Goal: Information Seeking & Learning: Check status

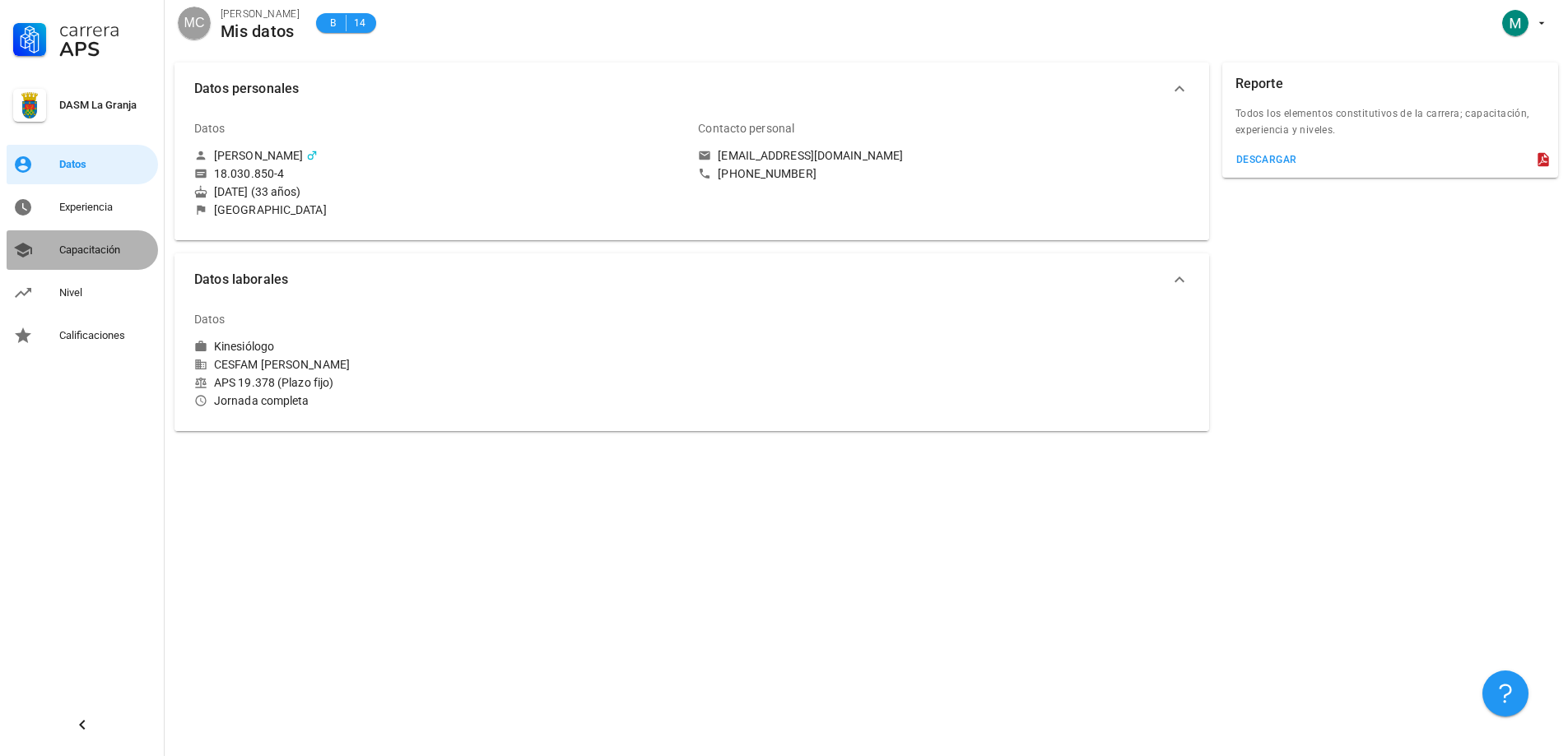
click at [94, 262] on div "Capacitación" at bounding box center [105, 251] width 92 height 27
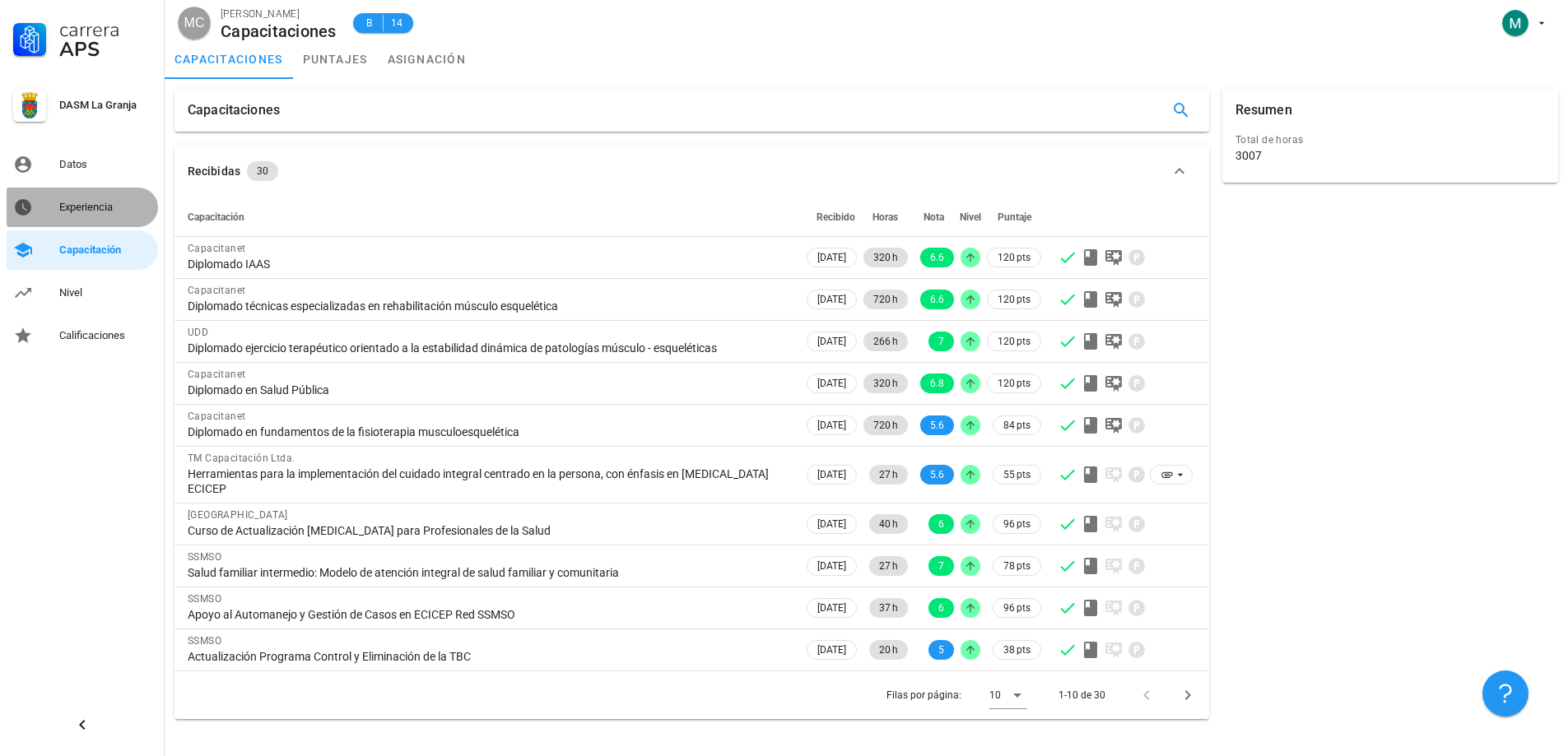
click at [64, 208] on div "Experiencia" at bounding box center [105, 207] width 92 height 13
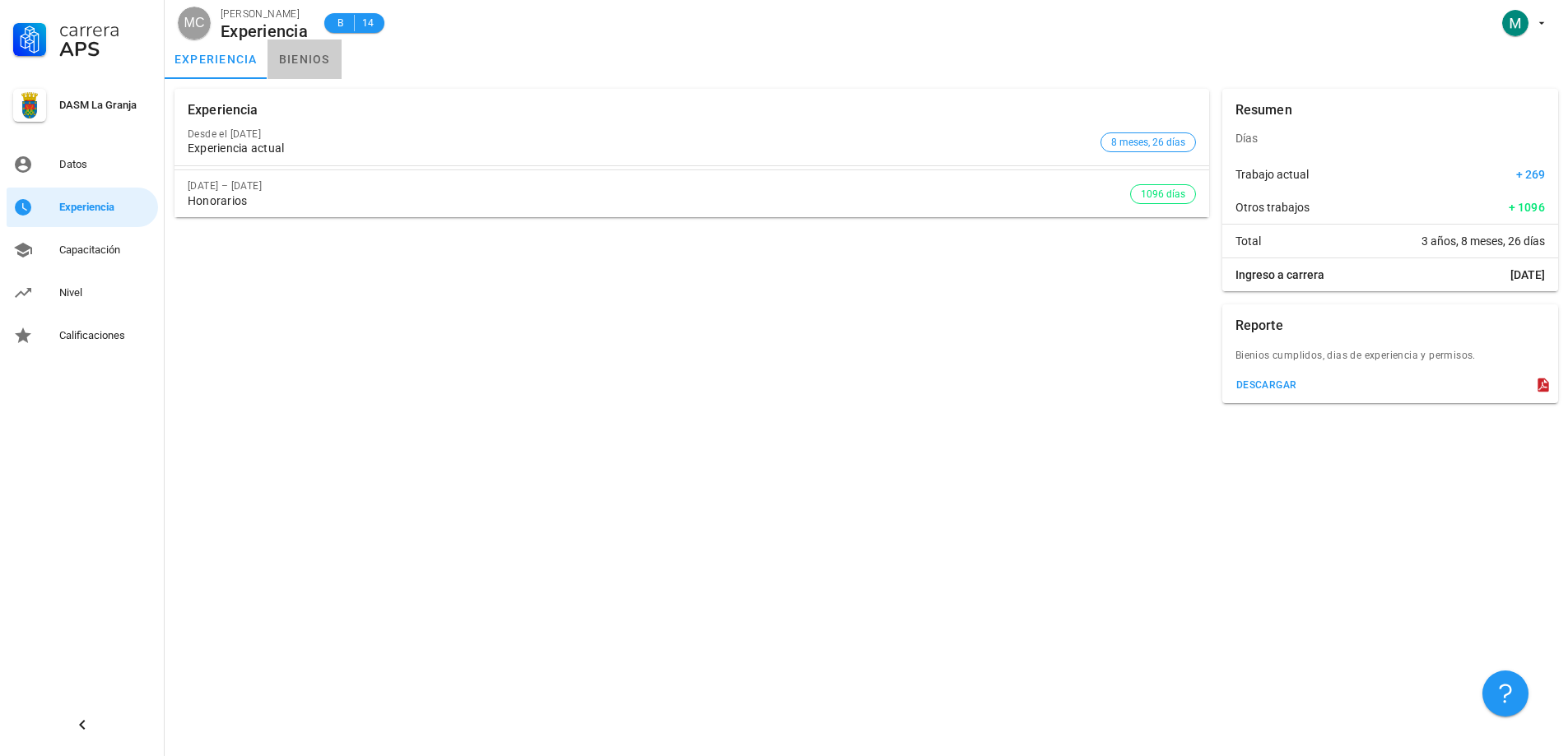
click at [294, 56] on link "bienios" at bounding box center [305, 59] width 74 height 40
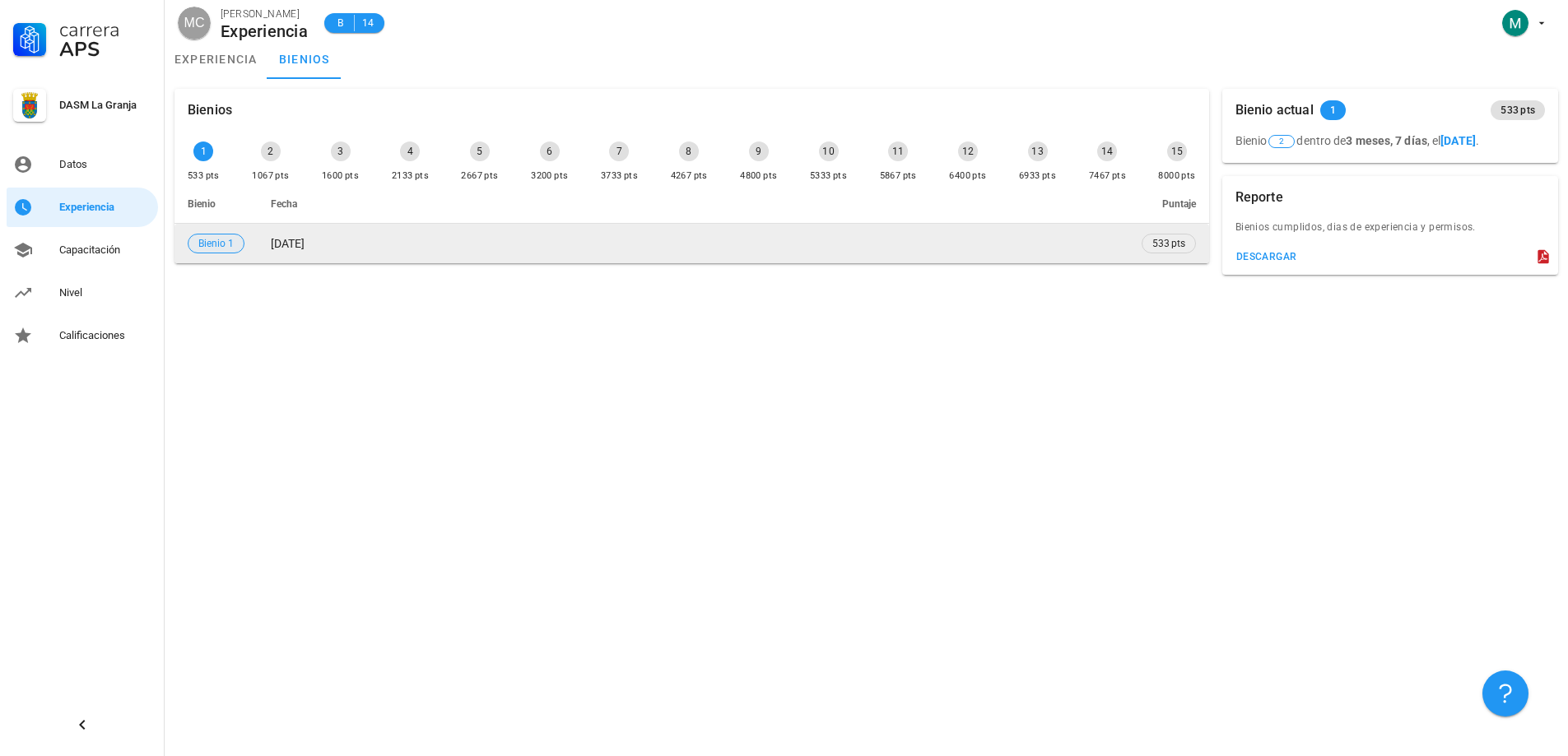
click at [212, 242] on span "Bienio 1" at bounding box center [216, 243] width 35 height 18
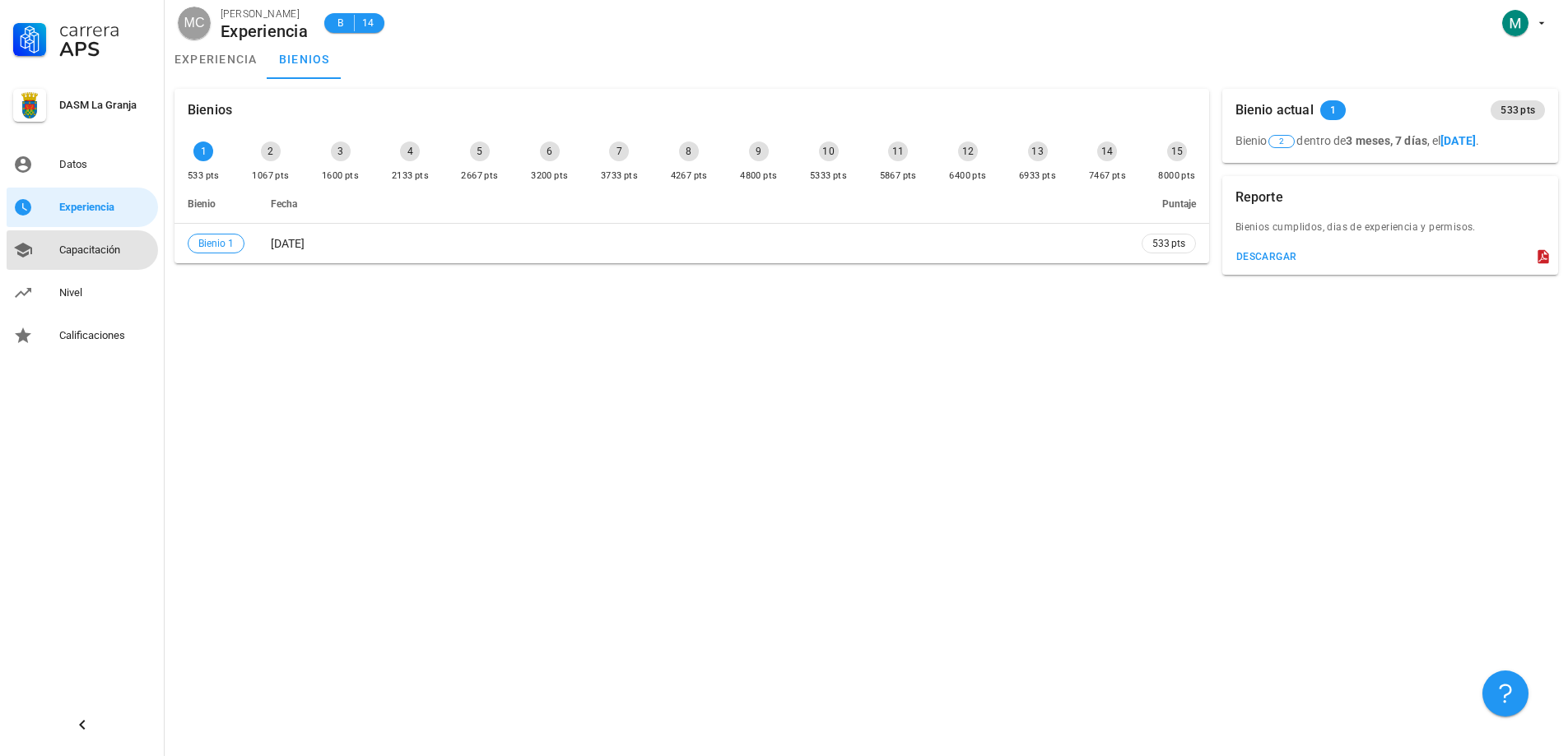
click at [88, 256] on div "Capacitación" at bounding box center [105, 250] width 92 height 13
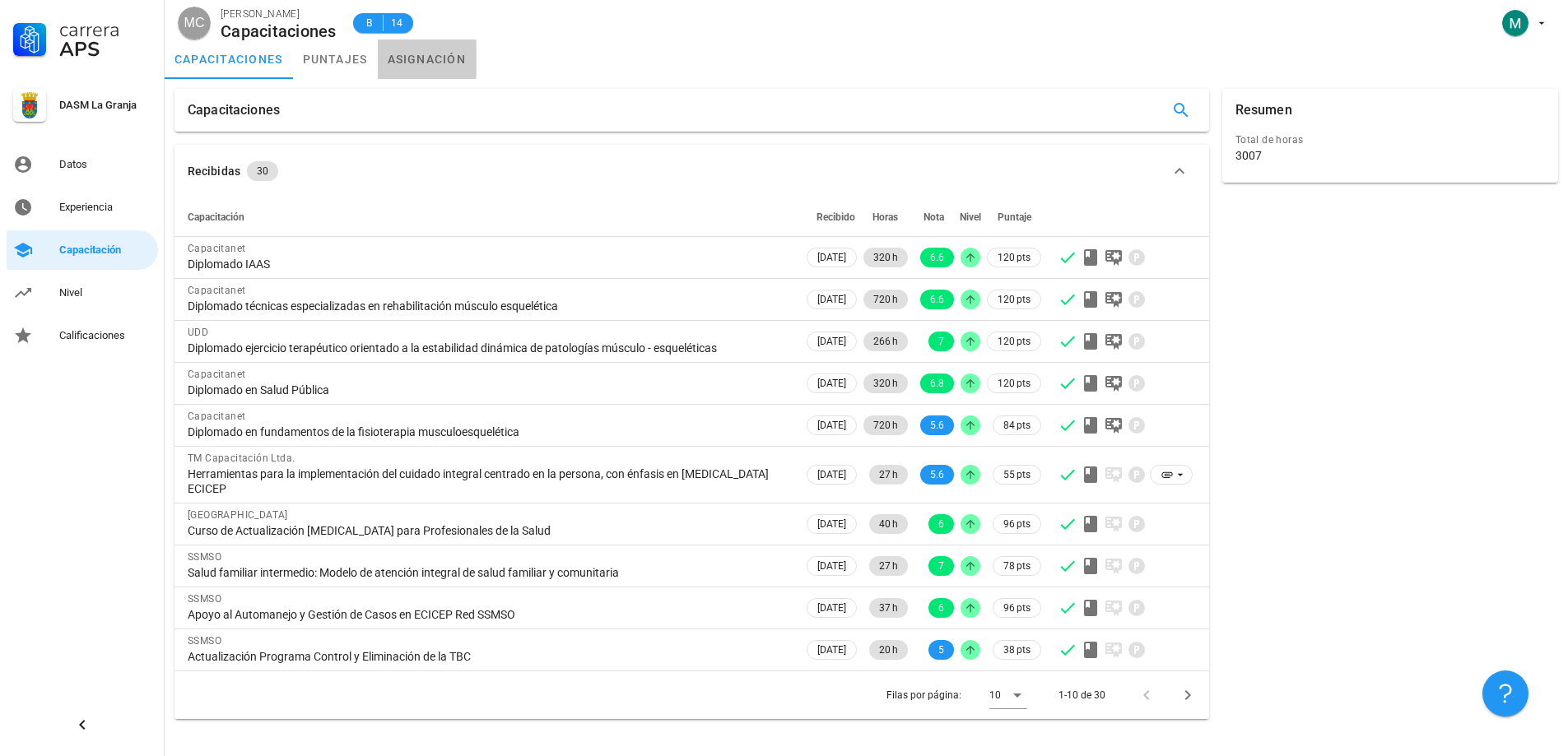
click at [434, 69] on link "asignación" at bounding box center [428, 59] width 99 height 40
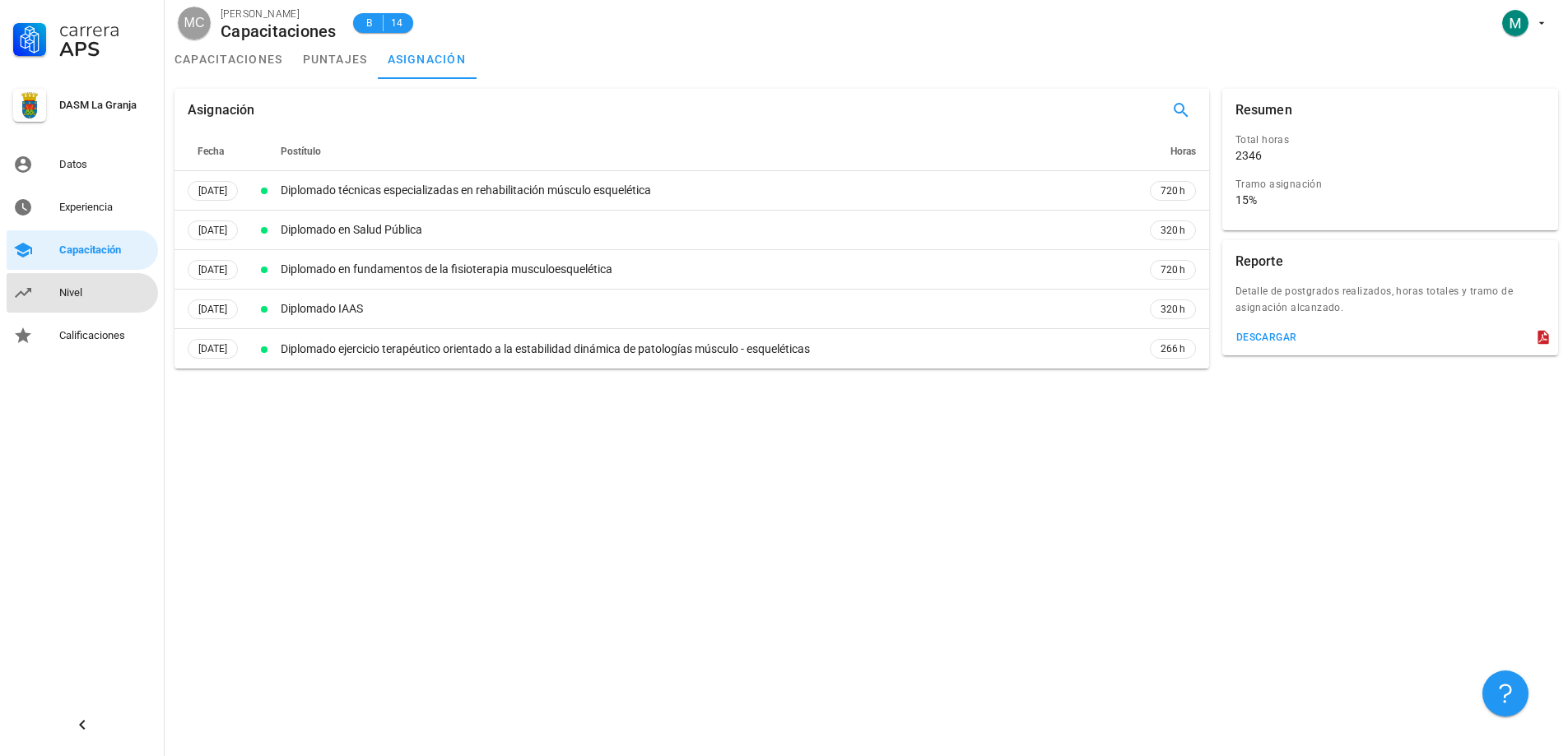
click at [104, 307] on link "Nivel" at bounding box center [81, 293] width 151 height 40
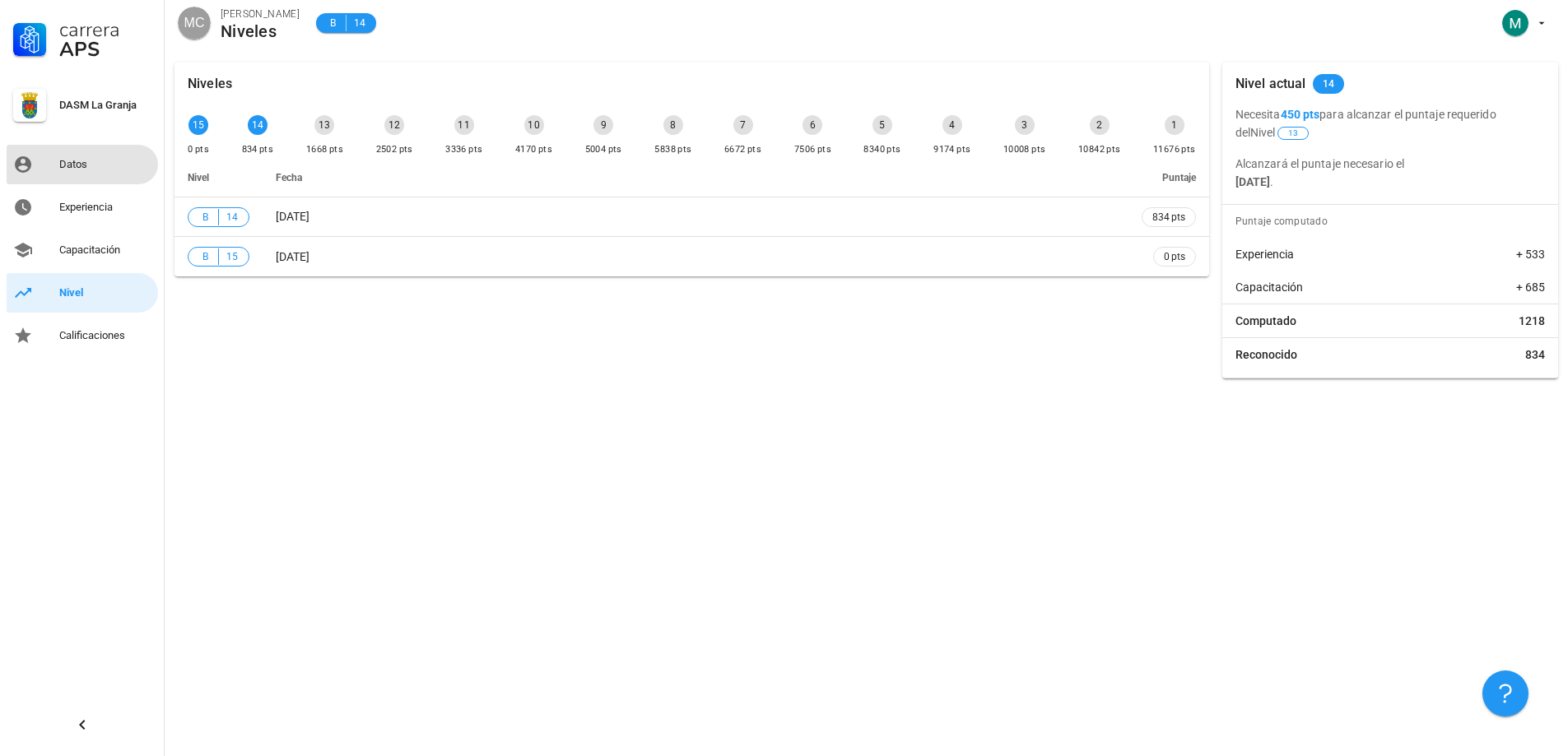
click at [116, 158] on div "Datos" at bounding box center [105, 164] width 92 height 13
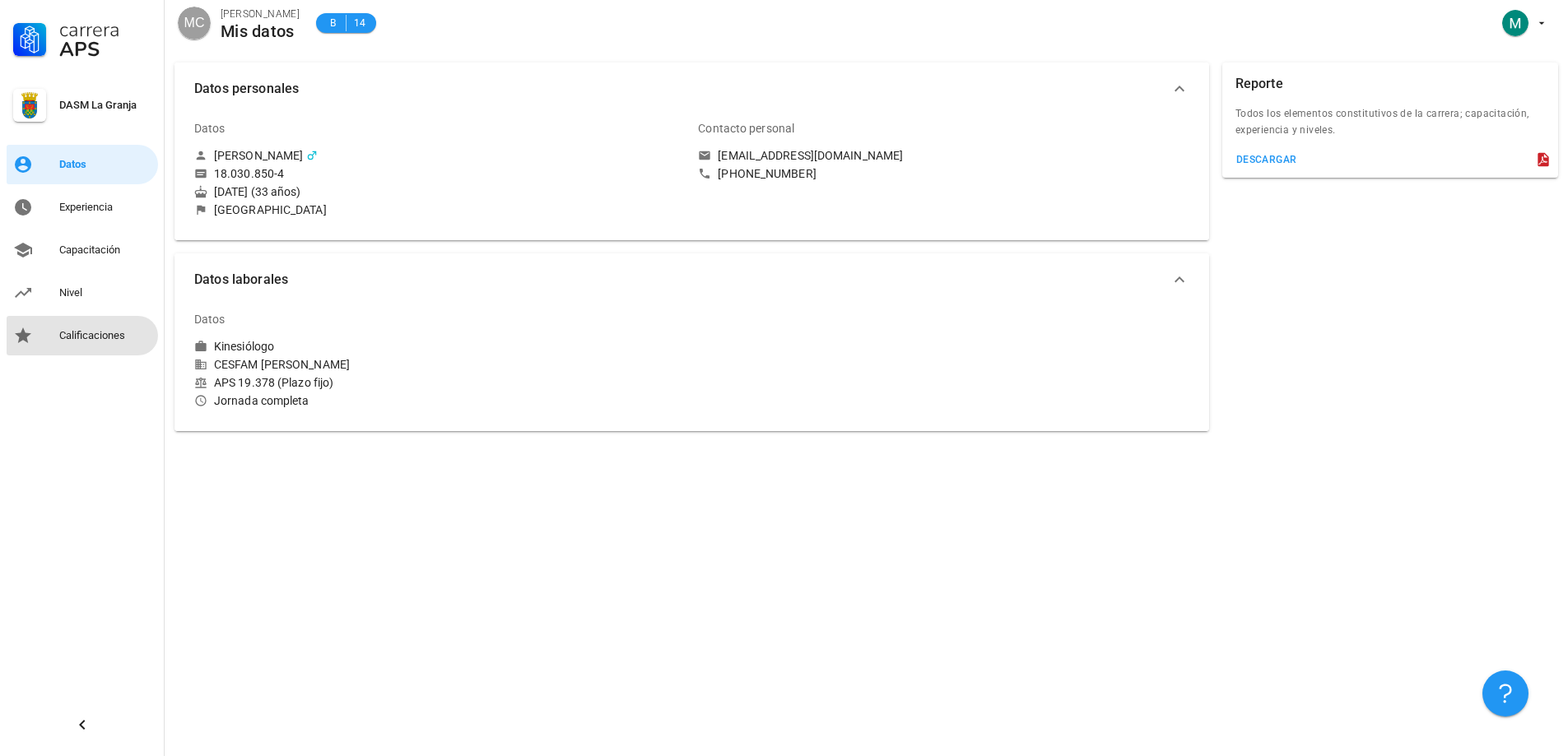
click at [80, 325] on div "Calificaciones" at bounding box center [105, 336] width 92 height 27
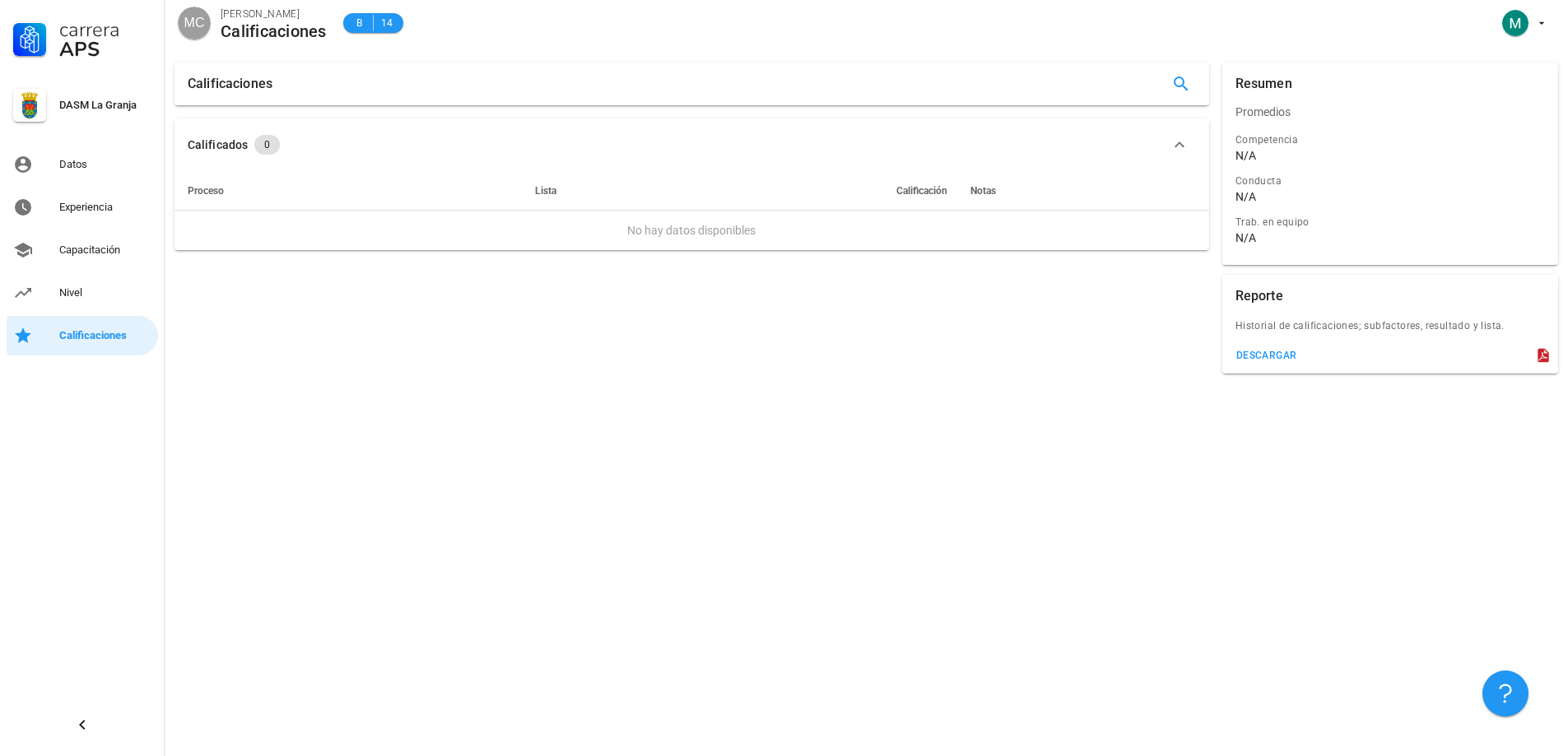
click at [722, 231] on td "No hay datos disponibles" at bounding box center [691, 230] width 1034 height 40
